Goal: Information Seeking & Learning: Learn about a topic

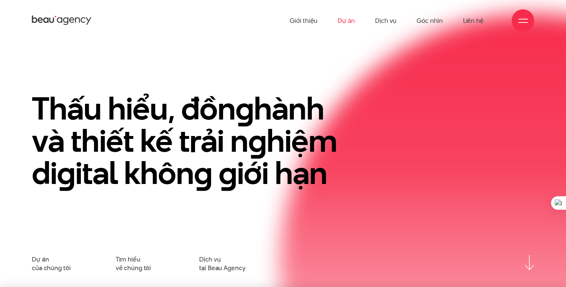
click at [351, 18] on link "Dự án" at bounding box center [346, 20] width 17 height 41
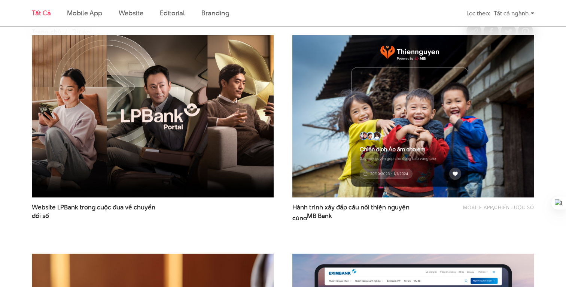
scroll to position [241, 0]
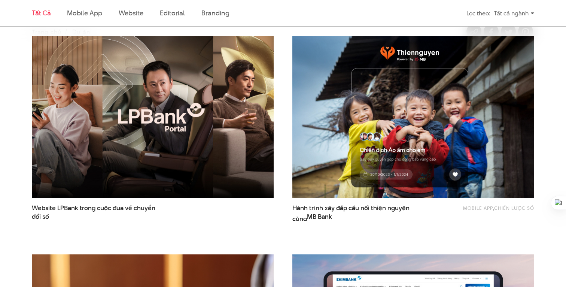
click at [167, 147] on img at bounding box center [153, 117] width 266 height 178
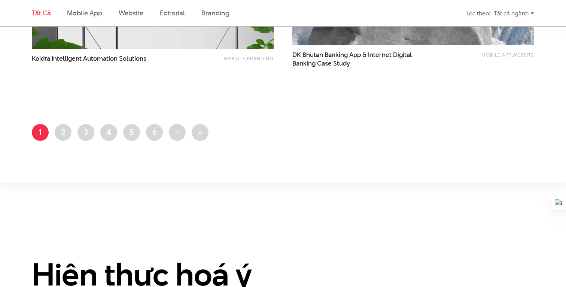
scroll to position [1464, 0]
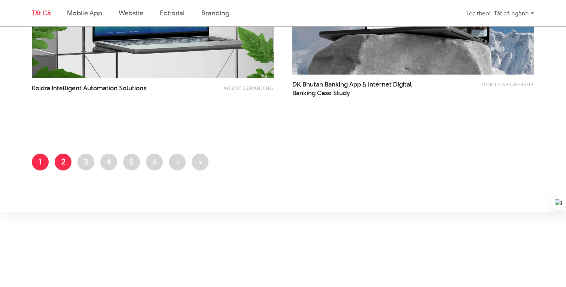
click at [61, 163] on link "Trang 2" at bounding box center [63, 161] width 17 height 17
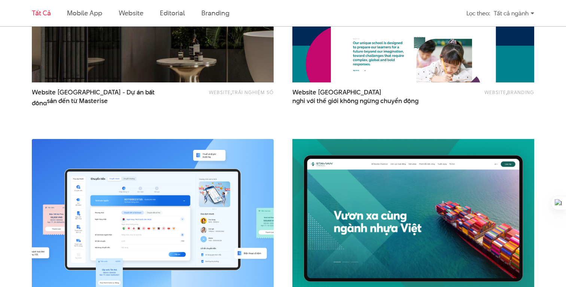
scroll to position [830, 0]
